Goal: Transaction & Acquisition: Download file/media

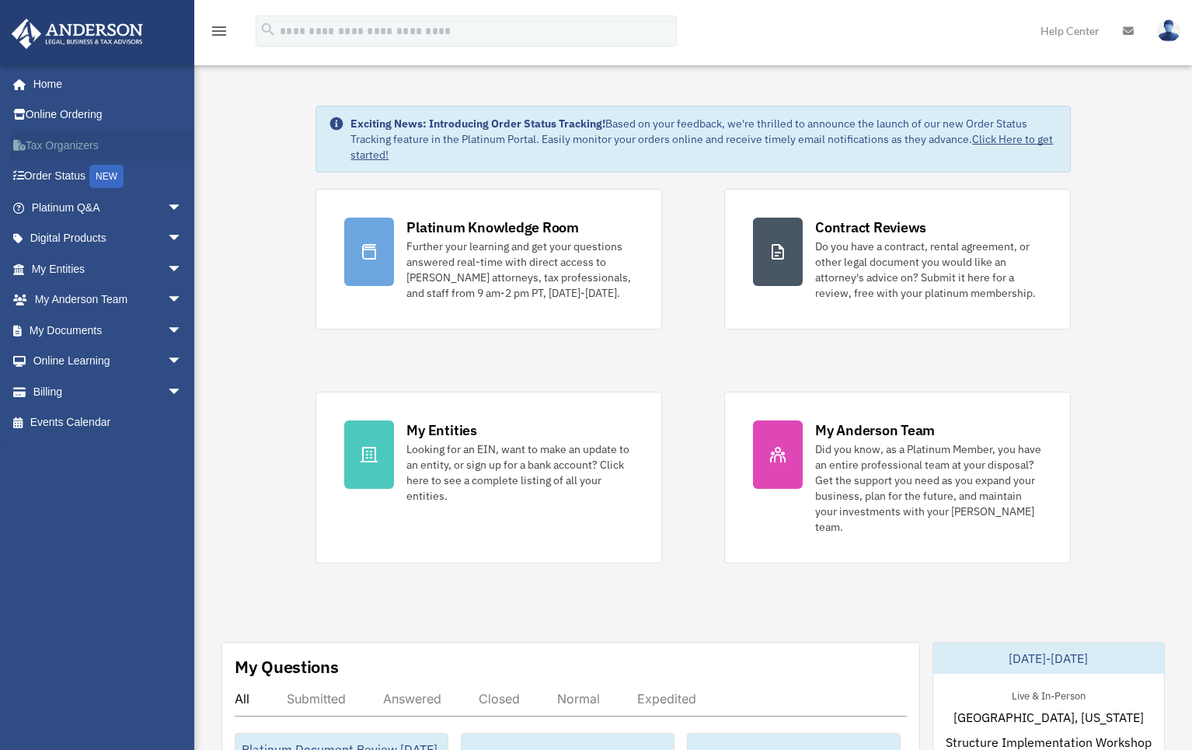
click at [68, 147] on link "Tax Organizers" at bounding box center [108, 145] width 195 height 31
click at [87, 319] on link "My Documents arrow_drop_down" at bounding box center [108, 330] width 195 height 31
click at [167, 326] on span "arrow_drop_down" at bounding box center [182, 331] width 31 height 32
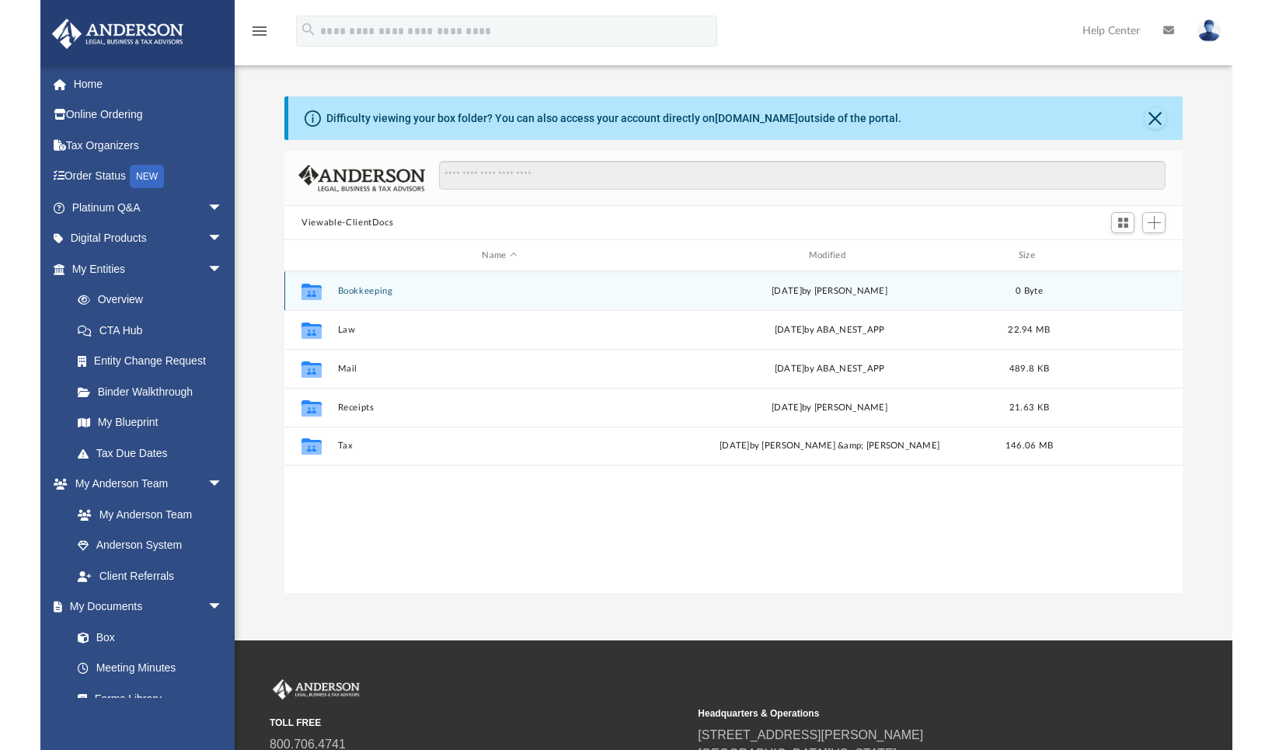
scroll to position [12, 12]
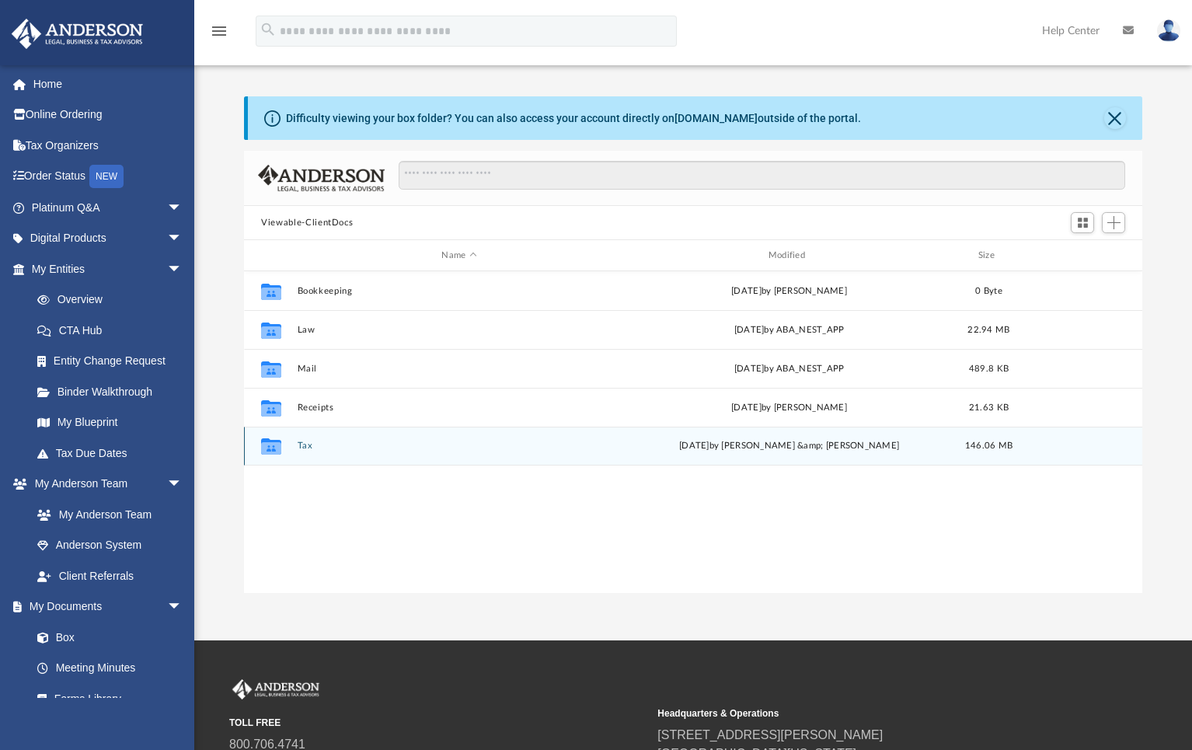
click at [302, 448] on button "Tax" at bounding box center [459, 446] width 323 height 10
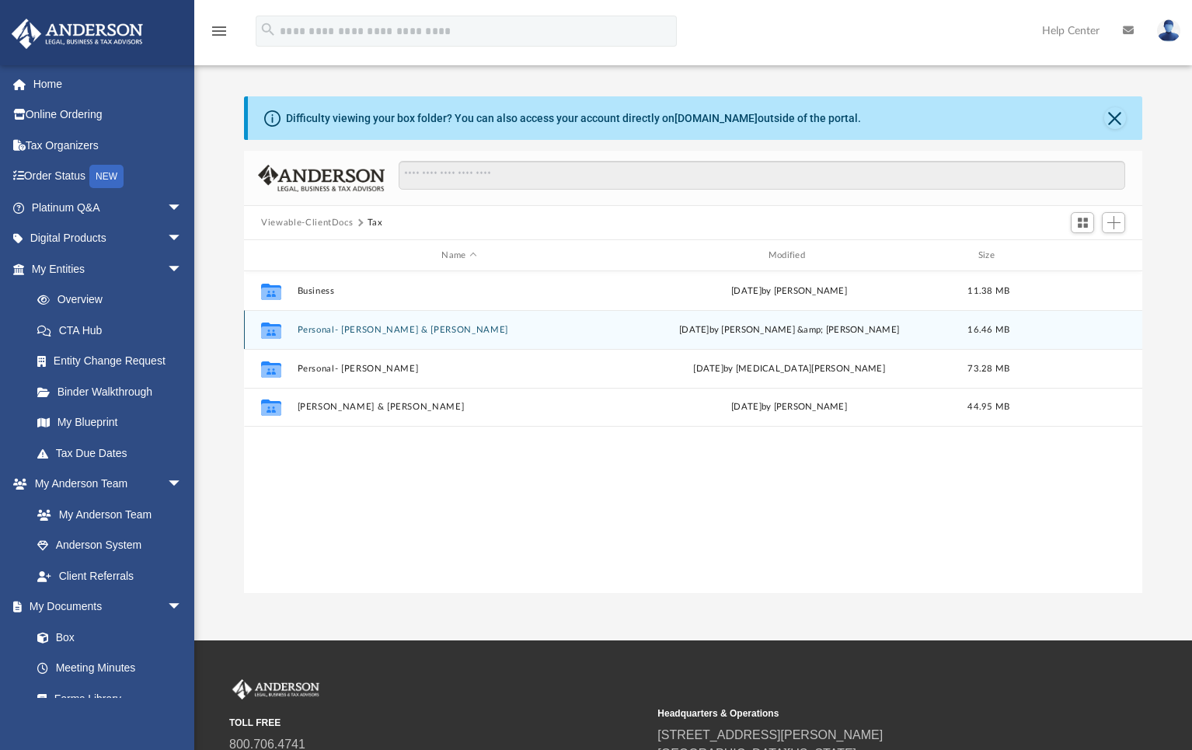
click at [371, 335] on div "Collaborated Folder Personal- Frank & Bradly Tue Sep 23 2025 by Frank &amp; Jud…" at bounding box center [693, 329] width 898 height 39
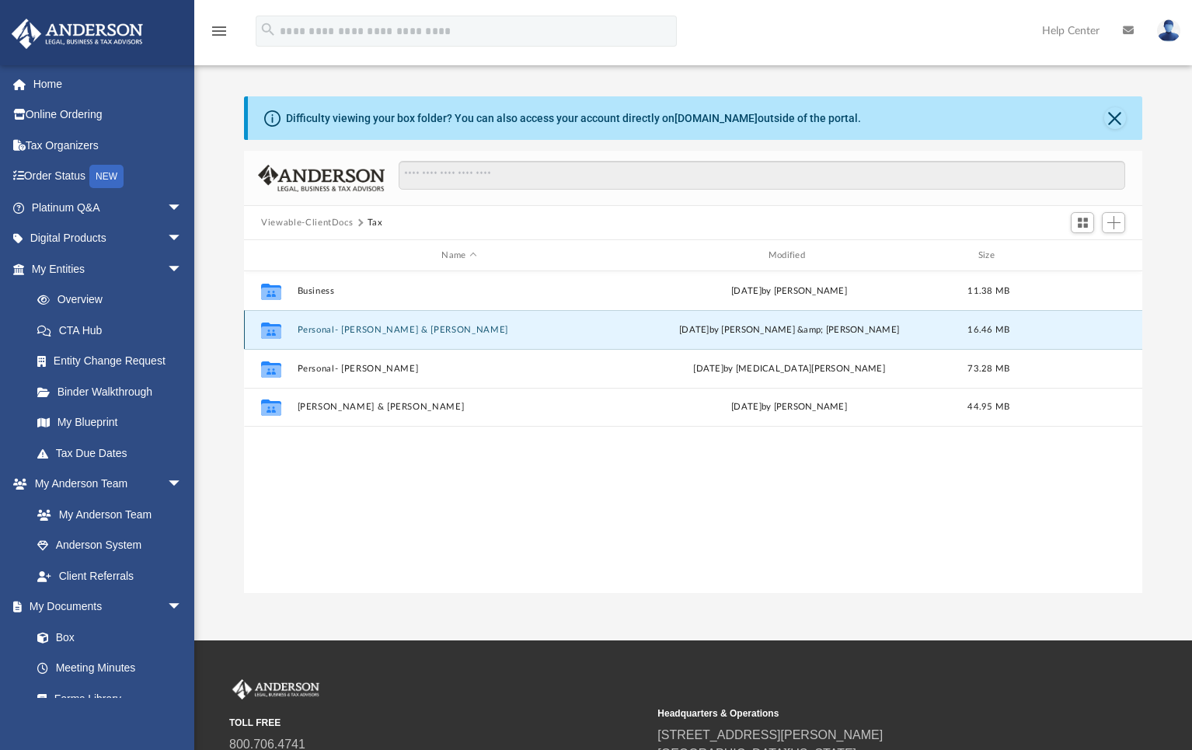
click at [371, 332] on button "Personal- Frank & Bradly" at bounding box center [459, 330] width 323 height 10
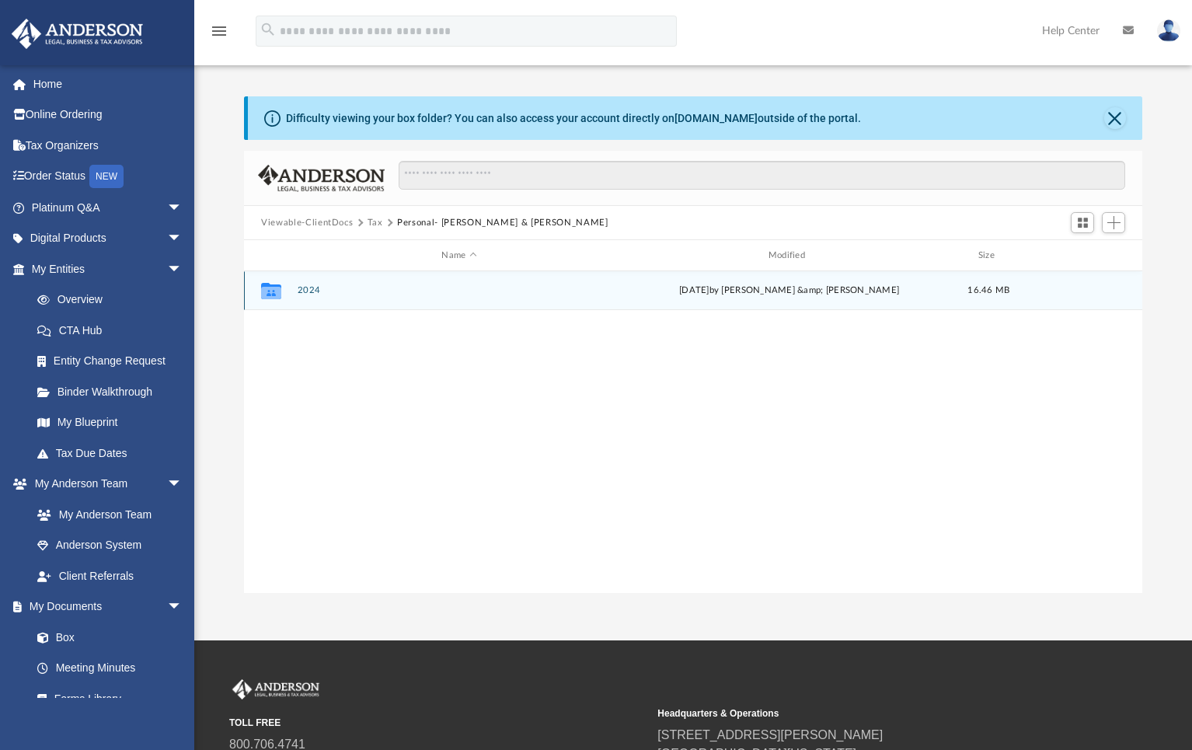
click at [305, 298] on div "Collaborated Folder 2024 Tue Sep 23 2025 by Frank &amp; Judy Sanchez 16.46 MB" at bounding box center [693, 290] width 898 height 39
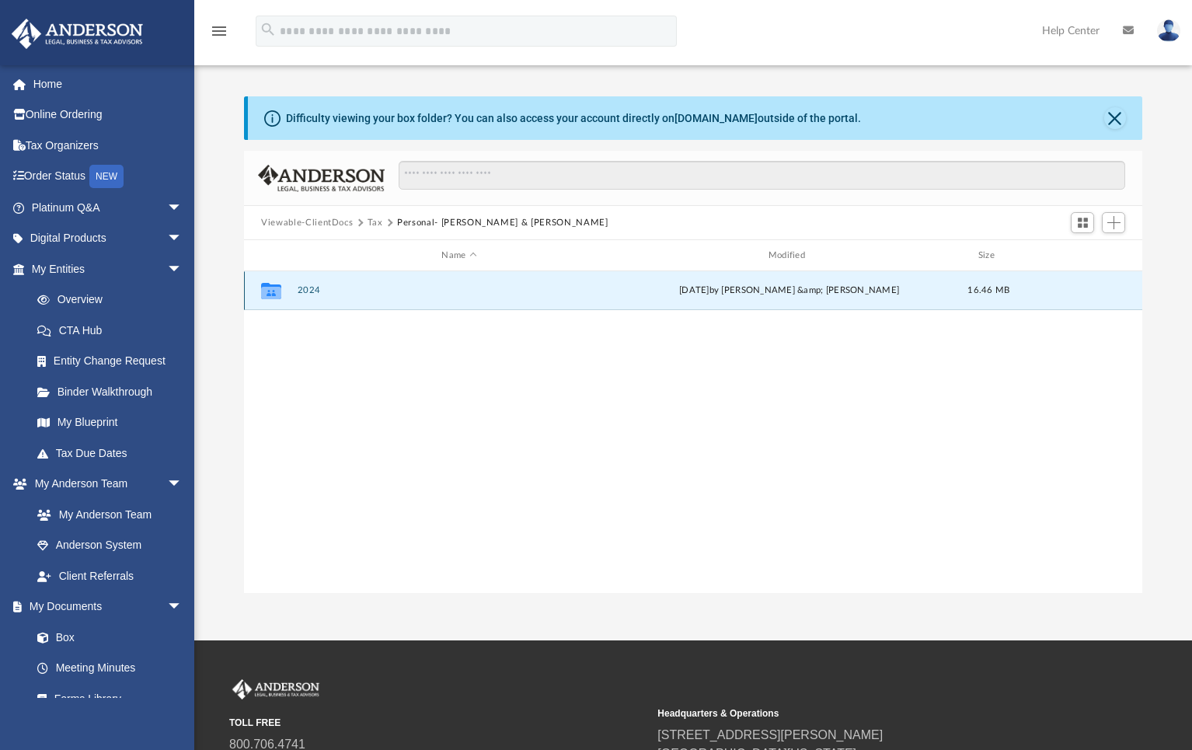
click at [307, 293] on button "2024" at bounding box center [459, 290] width 323 height 10
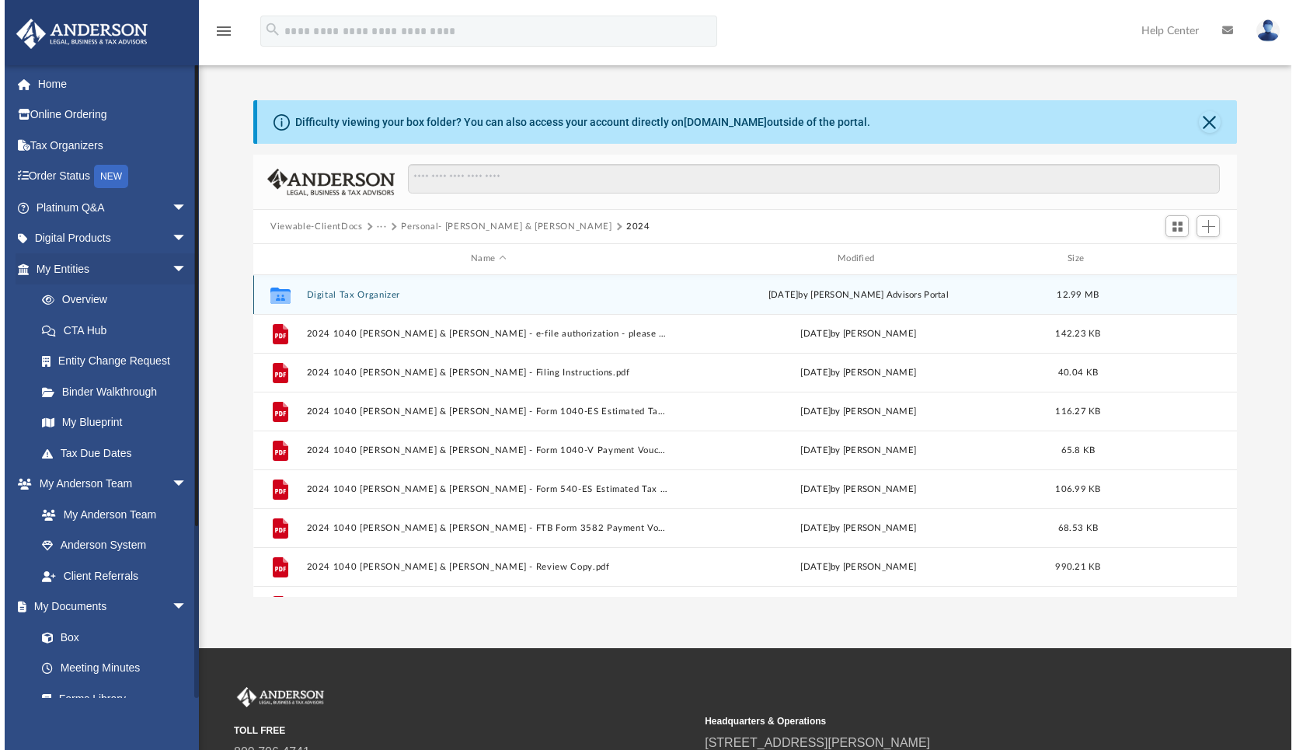
scroll to position [342, 980]
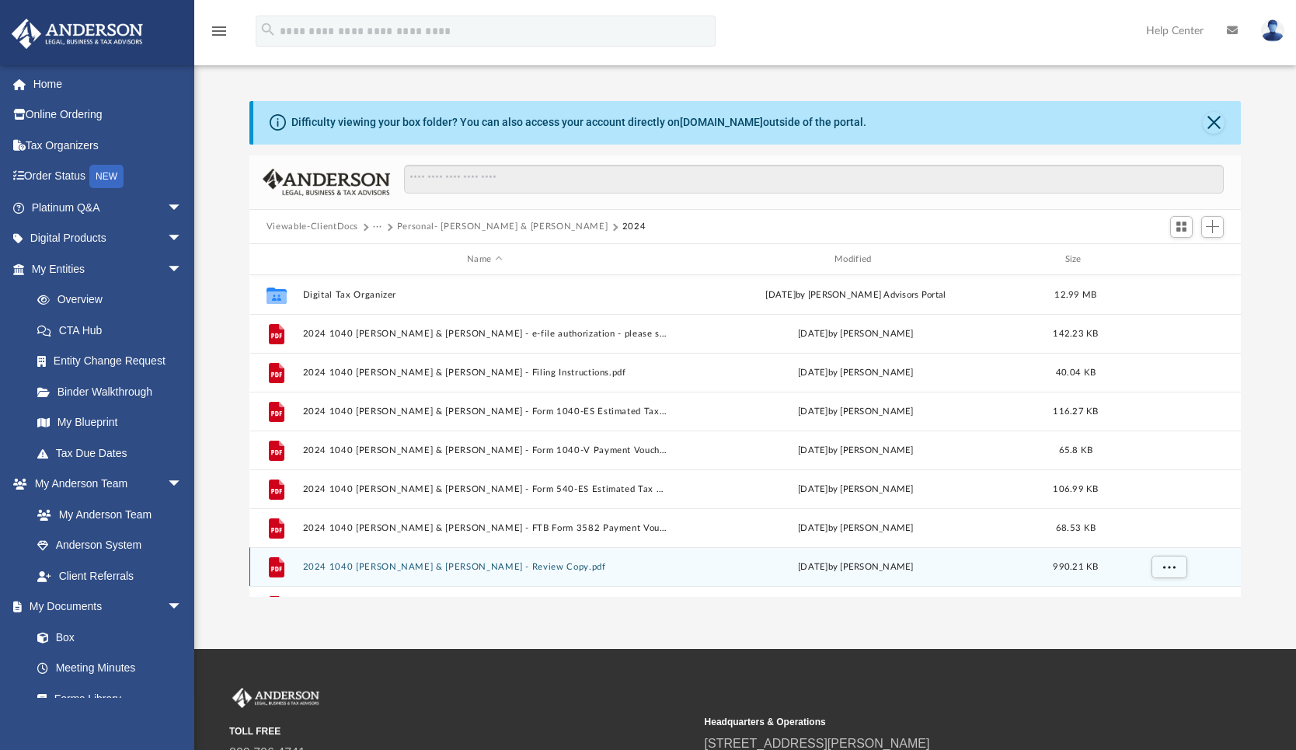
click at [530, 567] on button "2024 1040 Sanchez, Frank & Bessey, Bradly - Review Copy.pdf" at bounding box center [484, 567] width 364 height 10
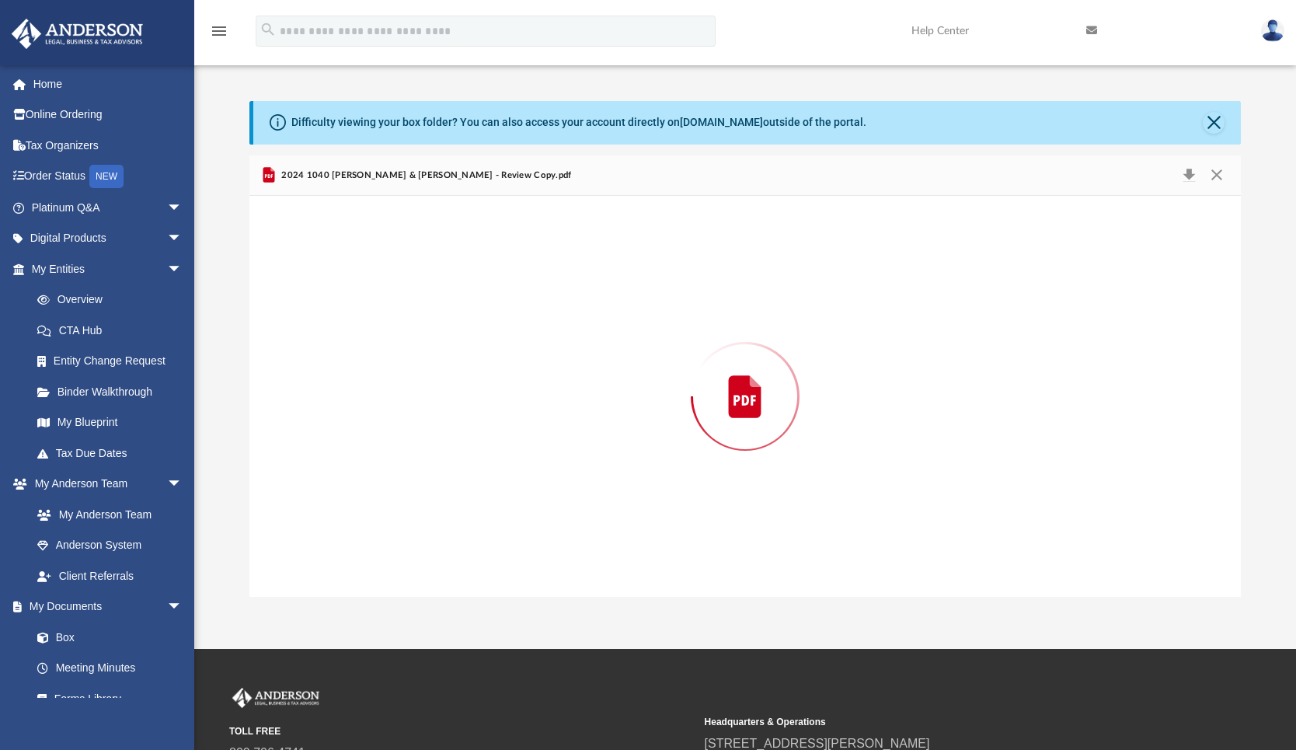
click at [530, 567] on div "Preview" at bounding box center [744, 396] width 991 height 401
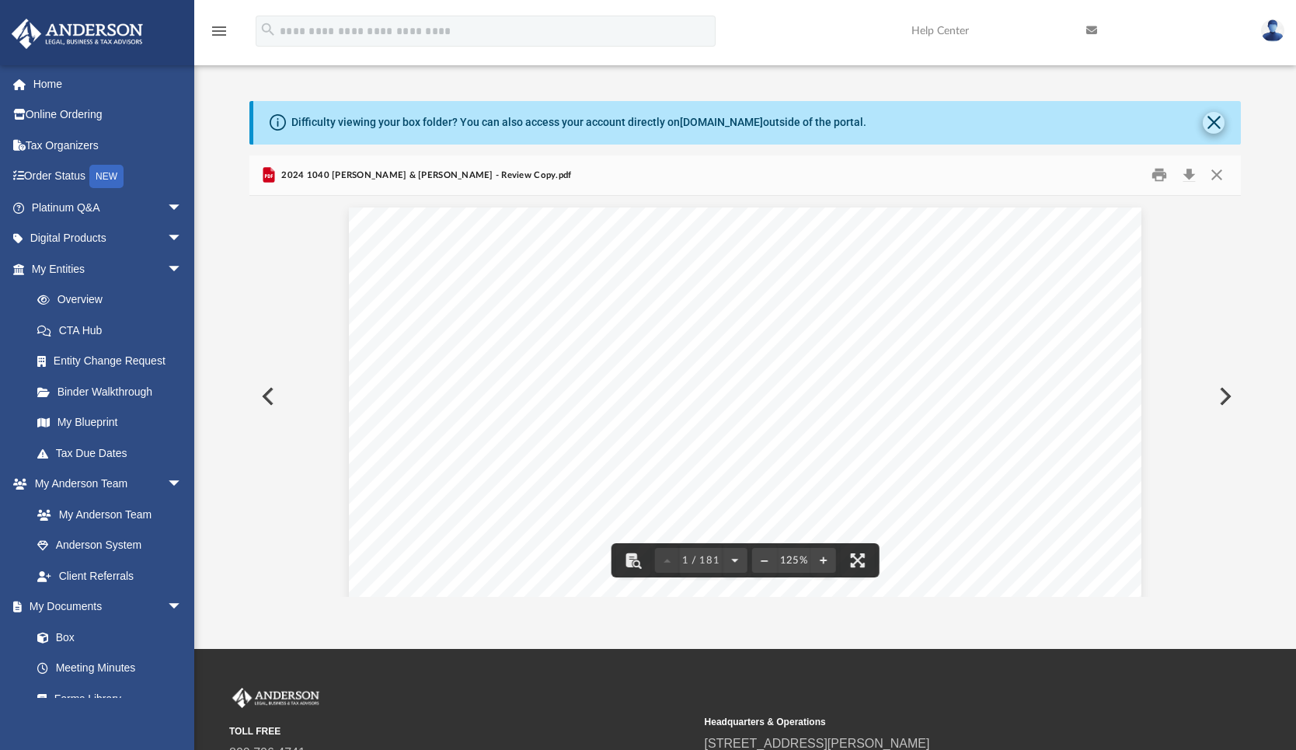
click at [1191, 120] on button "Close" at bounding box center [1214, 123] width 22 height 22
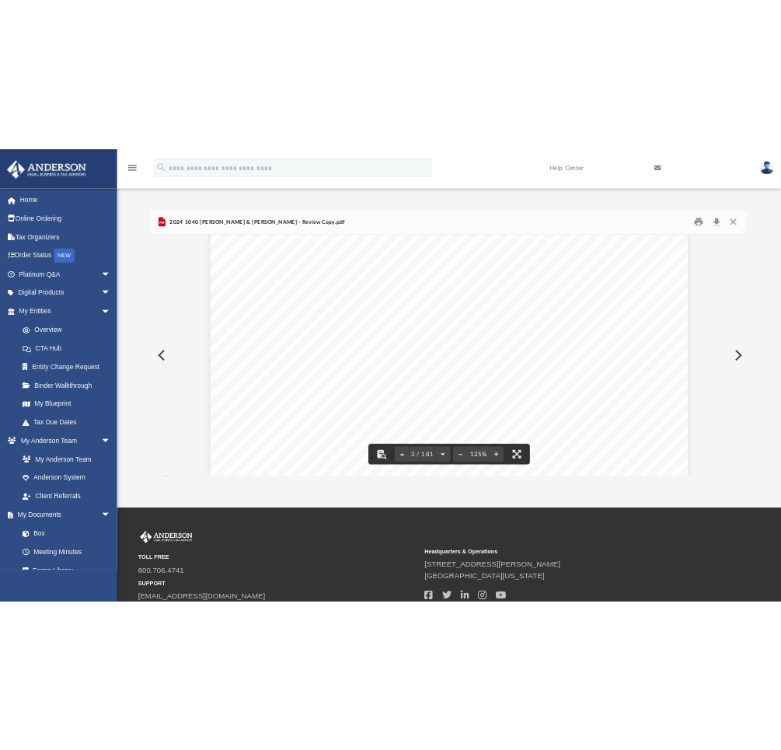
scroll to position [2354, 0]
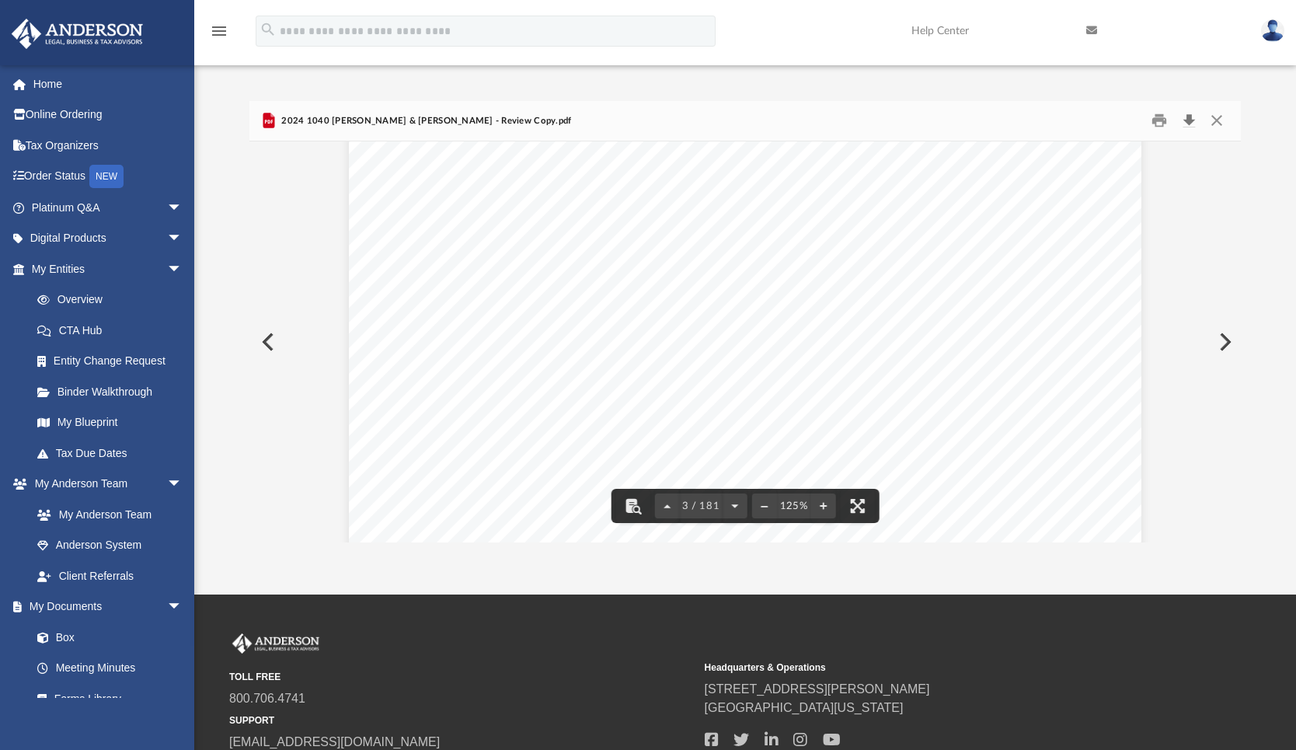
click at [1191, 124] on button "Download" at bounding box center [1189, 121] width 28 height 24
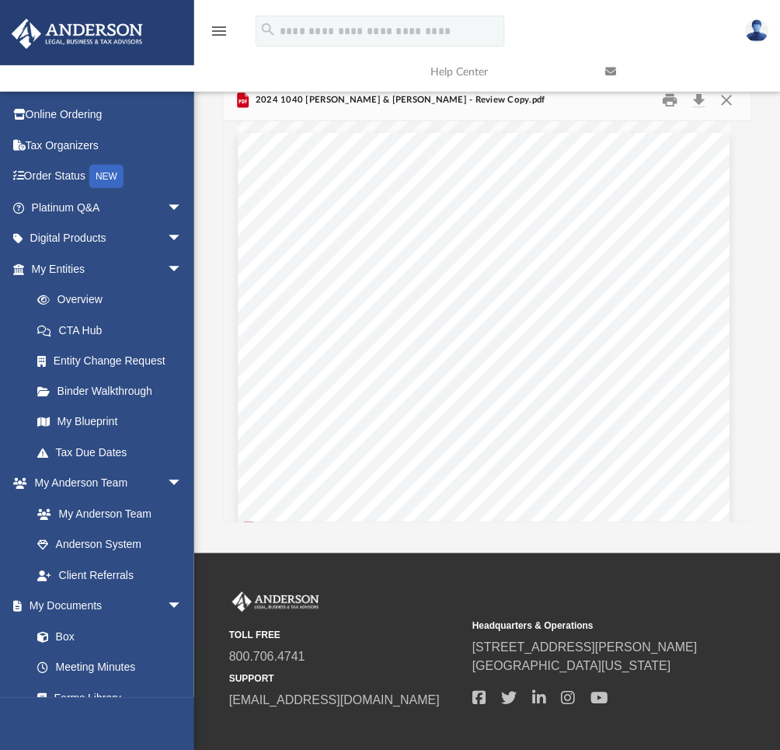
scroll to position [342, 515]
